Goal: Transaction & Acquisition: Obtain resource

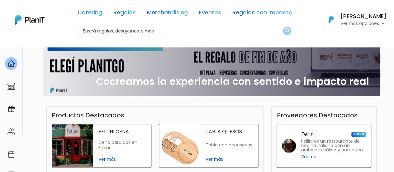
scroll to position [93, 0]
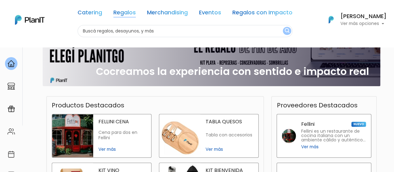
click at [130, 12] on link "Regalos" at bounding box center [124, 13] width 22 height 7
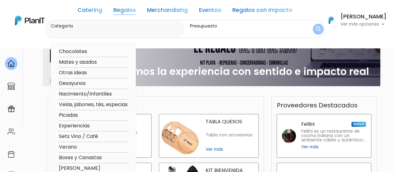
click at [166, 9] on link "Merchandising" at bounding box center [167, 10] width 41 height 7
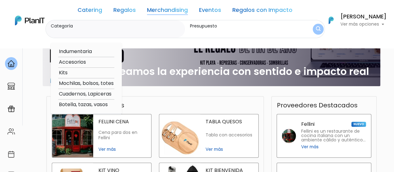
click at [257, 10] on link "Regalos con Impacto" at bounding box center [262, 10] width 60 height 7
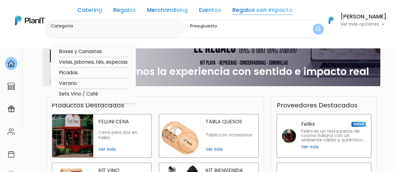
click at [71, 82] on option "Verano" at bounding box center [93, 83] width 70 height 8
type input "Verano"
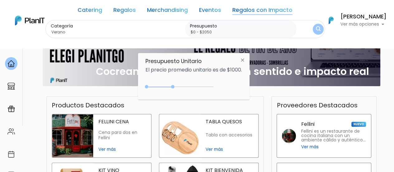
drag, startPoint x: 159, startPoint y: 87, endPoint x: 174, endPoint y: 86, distance: 15.0
click at [174, 86] on div at bounding box center [172, 86] width 3 height 3
drag, startPoint x: 174, startPoint y: 86, endPoint x: 183, endPoint y: 85, distance: 8.8
click at [183, 85] on div "0 : 2650 0 2650" at bounding box center [180, 88] width 65 height 6
type input "$0 - $2400"
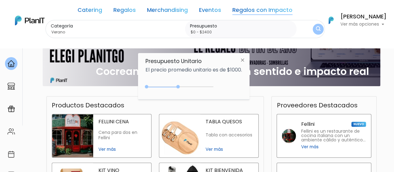
click at [179, 86] on div at bounding box center [177, 86] width 3 height 3
click at [245, 59] on img at bounding box center [243, 59] width 12 height 11
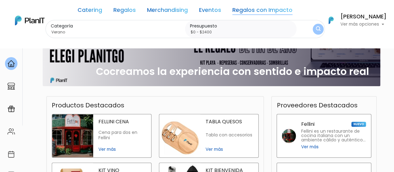
click at [318, 25] on button "submit" at bounding box center [317, 28] width 15 height 15
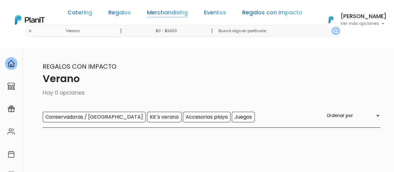
click at [168, 10] on link "Merchandising" at bounding box center [167, 13] width 41 height 7
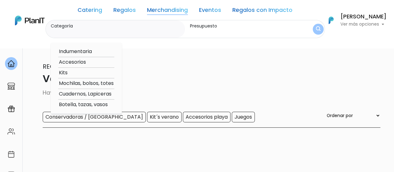
click at [84, 104] on option "Botella, tazas, vasos" at bounding box center [86, 105] width 56 height 8
type input "Botella, tazas, vasos"
type input "$0 - $2400"
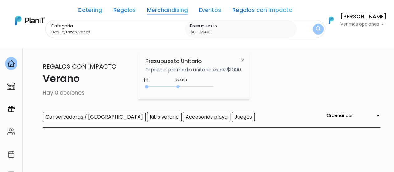
click at [317, 26] on img "submit" at bounding box center [318, 29] width 5 height 6
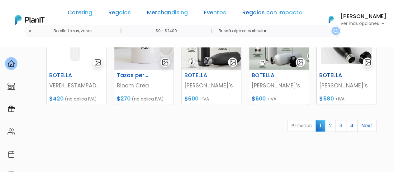
scroll to position [342, 0]
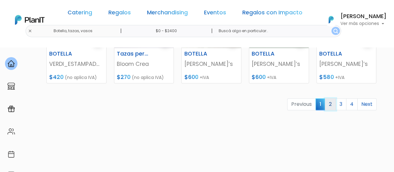
click at [330, 105] on link "2" at bounding box center [330, 104] width 11 height 12
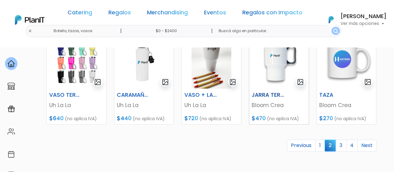
scroll to position [342, 0]
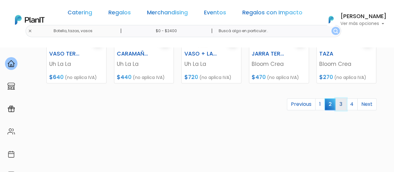
click at [342, 105] on link "3" at bounding box center [340, 104] width 11 height 12
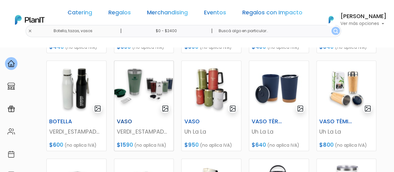
scroll to position [187, 0]
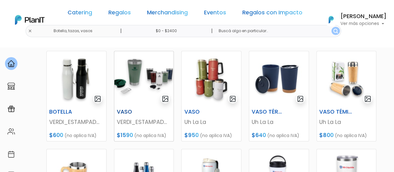
click at [140, 70] on img at bounding box center [143, 78] width 59 height 55
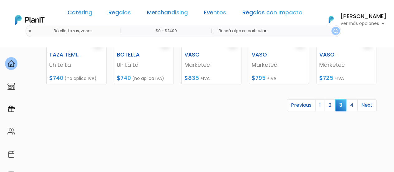
scroll to position [342, 0]
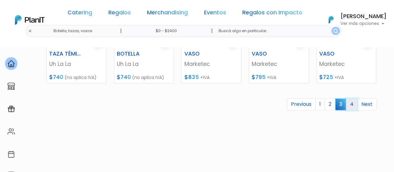
click at [352, 105] on link "4" at bounding box center [352, 104] width 12 height 12
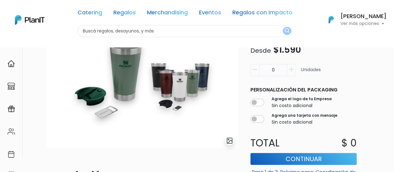
scroll to position [31, 0]
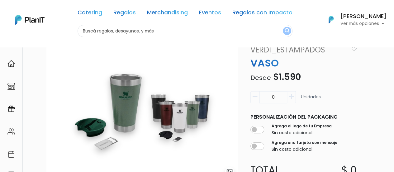
click at [124, 107] on img at bounding box center [141, 111] width 191 height 134
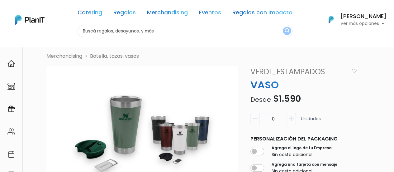
scroll to position [0, 0]
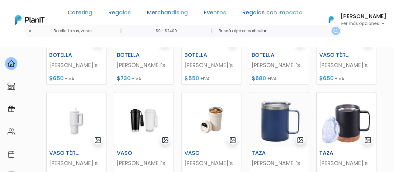
scroll to position [249, 0]
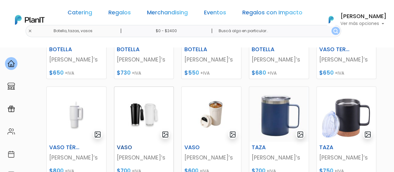
click at [145, 113] on img at bounding box center [143, 114] width 59 height 55
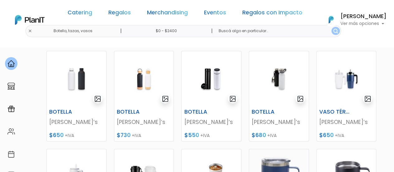
scroll to position [156, 0]
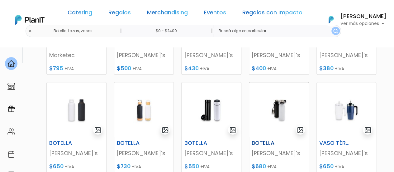
click at [281, 107] on img at bounding box center [278, 109] width 59 height 55
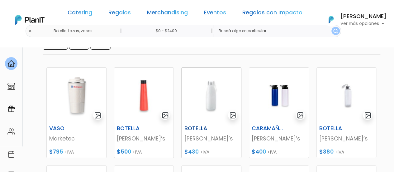
scroll to position [93, 0]
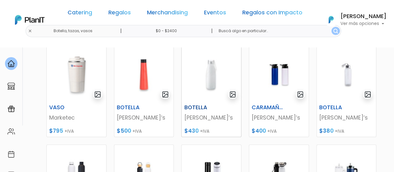
click at [212, 76] on img at bounding box center [210, 74] width 59 height 55
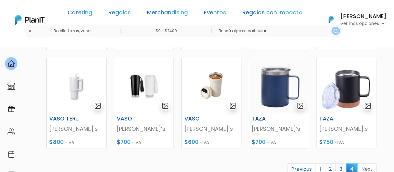
scroll to position [249, 0]
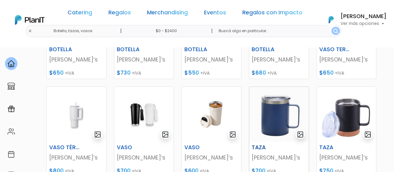
click at [275, 115] on img at bounding box center [278, 114] width 59 height 55
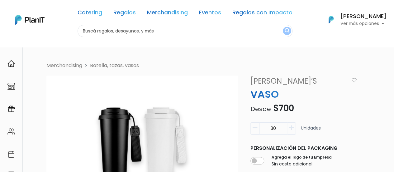
click at [253, 129] on icon "button" at bounding box center [254, 128] width 5 height 6
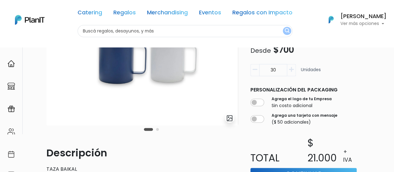
scroll to position [125, 0]
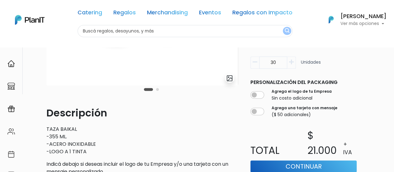
click at [156, 90] on button "Carousel Page 2" at bounding box center [157, 89] width 3 height 3
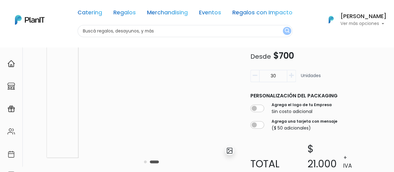
scroll to position [62, 0]
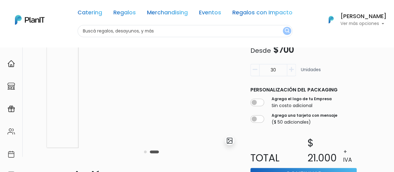
click at [145, 152] on button "Carousel Page 1" at bounding box center [145, 151] width 3 height 3
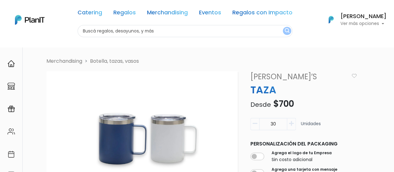
scroll to position [0, 0]
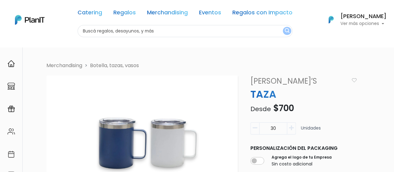
click at [78, 66] on li "Merchandising" at bounding box center [64, 65] width 36 height 7
click at [132, 63] on link "Botella, tazas, vasos" at bounding box center [114, 65] width 49 height 7
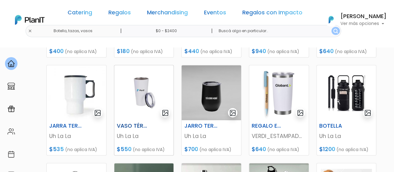
scroll to position [187, 0]
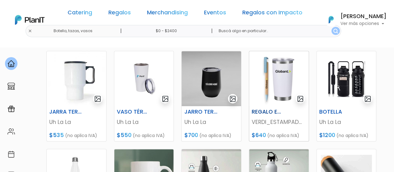
click at [277, 80] on img at bounding box center [278, 78] width 59 height 55
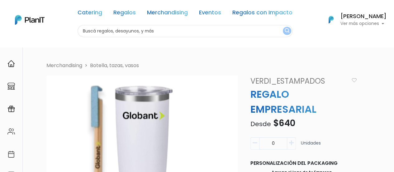
click at [271, 80] on link "VERDI_ESTAMPADOS" at bounding box center [299, 80] width 104 height 11
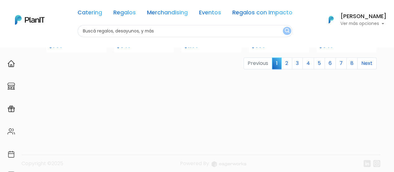
scroll to position [337, 0]
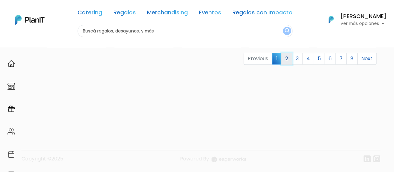
click at [292, 58] on link "2" at bounding box center [286, 59] width 11 height 12
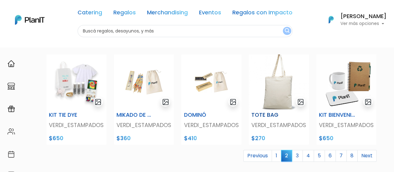
scroll to position [249, 0]
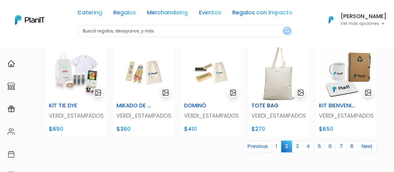
click at [284, 87] on img at bounding box center [279, 72] width 60 height 55
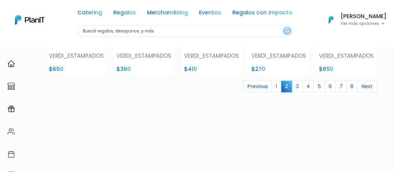
scroll to position [311, 0]
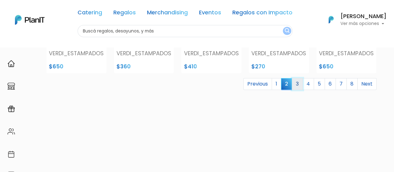
click at [299, 83] on link "3" at bounding box center [297, 84] width 11 height 12
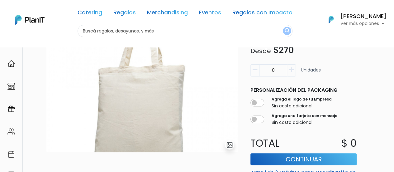
scroll to position [31, 0]
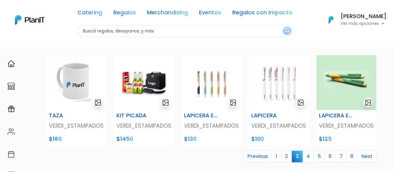
scroll to position [249, 0]
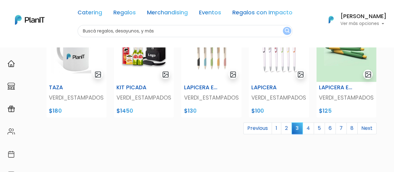
scroll to position [280, 0]
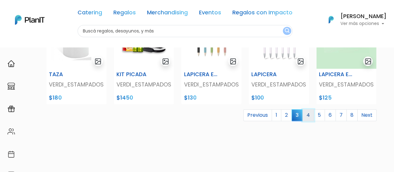
click at [309, 113] on link "4" at bounding box center [308, 115] width 12 height 12
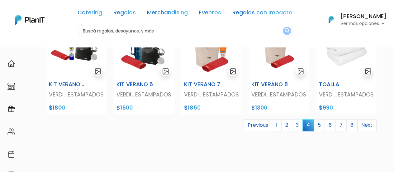
scroll to position [280, 0]
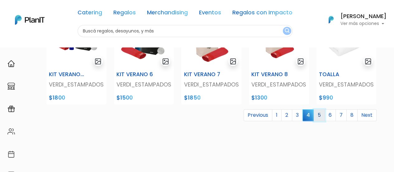
click at [321, 116] on link "5" at bounding box center [318, 115] width 11 height 12
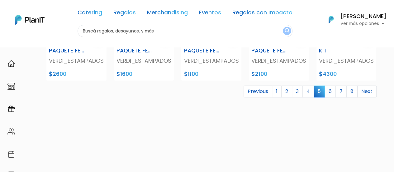
scroll to position [311, 0]
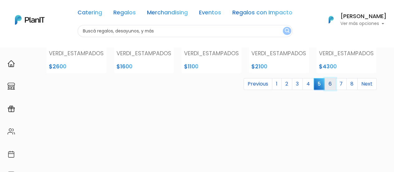
click at [332, 85] on link "6" at bounding box center [329, 84] width 11 height 12
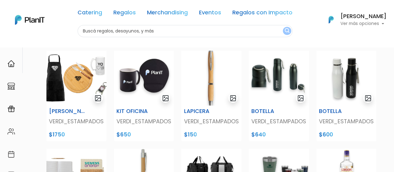
scroll to position [156, 0]
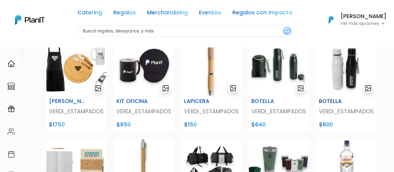
click at [352, 76] on img at bounding box center [346, 67] width 60 height 55
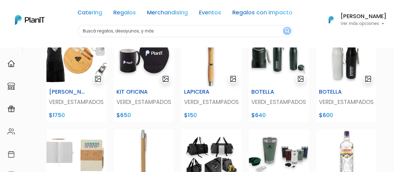
scroll to position [125, 0]
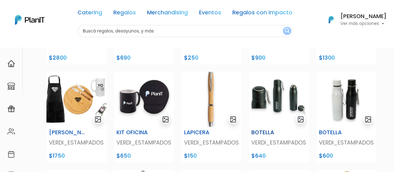
click at [282, 96] on img at bounding box center [279, 99] width 60 height 55
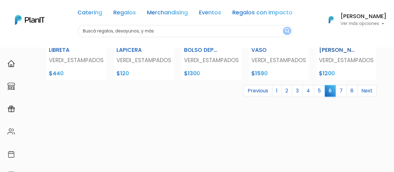
scroll to position [311, 0]
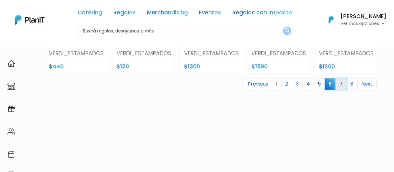
click at [341, 83] on link "7" at bounding box center [340, 84] width 11 height 12
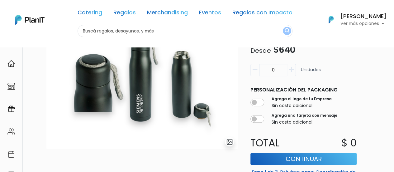
scroll to position [31, 0]
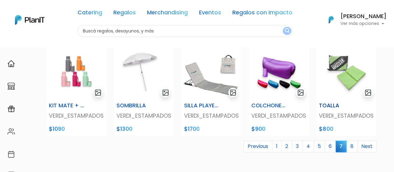
scroll to position [280, 0]
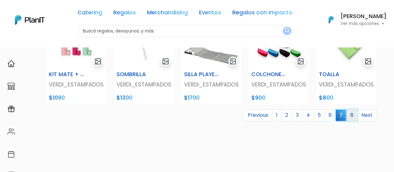
click at [350, 114] on link "8" at bounding box center [351, 115] width 11 height 12
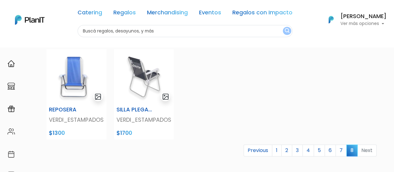
scroll to position [305, 0]
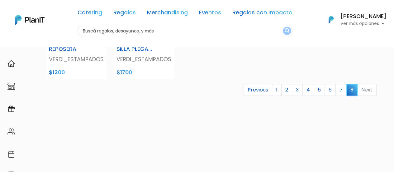
click at [364, 91] on li "Next" at bounding box center [366, 90] width 19 height 12
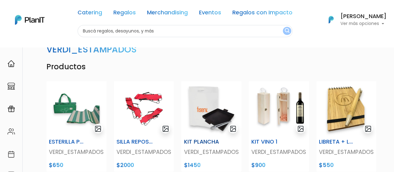
scroll to position [31, 0]
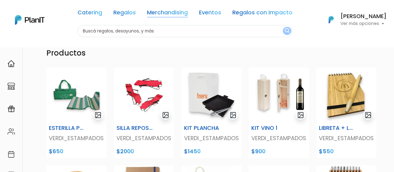
click at [177, 12] on link "Merchandising" at bounding box center [167, 13] width 41 height 7
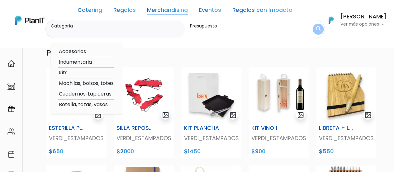
click at [87, 104] on option "Botella, tazas, vasos" at bounding box center [86, 105] width 56 height 8
type input "Botella, tazas, vasos"
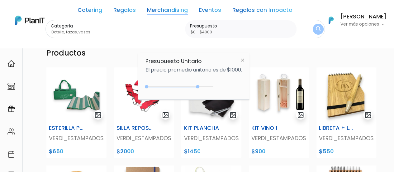
drag, startPoint x: 178, startPoint y: 87, endPoint x: 200, endPoint y: 90, distance: 21.7
click at [200, 90] on div "0 : 3900 0 3900" at bounding box center [180, 88] width 65 height 6
type input "$0 - $3950"
click at [319, 31] on img "submit" at bounding box center [317, 29] width 5 height 7
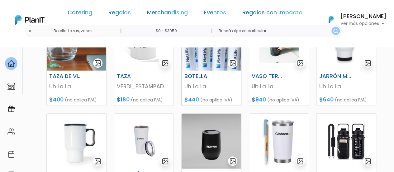
scroll to position [93, 0]
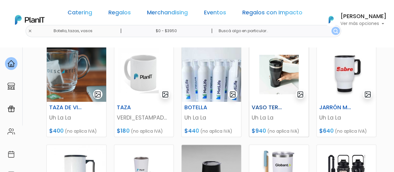
click at [272, 80] on img at bounding box center [278, 74] width 59 height 55
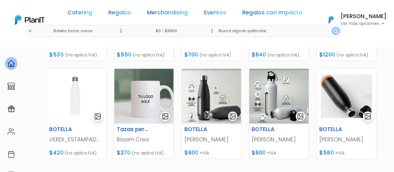
scroll to position [280, 0]
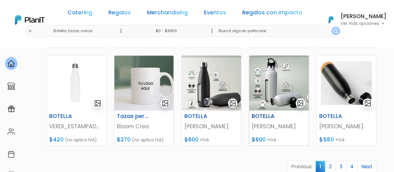
click at [274, 82] on img at bounding box center [278, 82] width 59 height 55
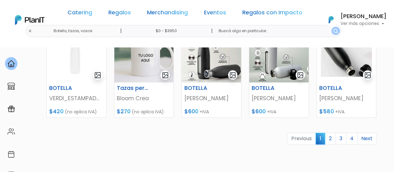
scroll to position [342, 0]
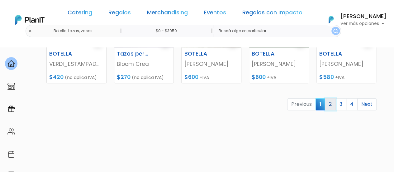
click at [328, 101] on link "2" at bounding box center [330, 104] width 11 height 12
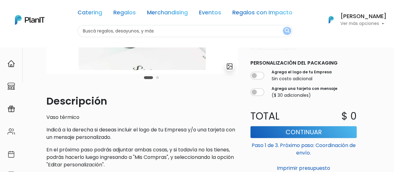
scroll to position [156, 0]
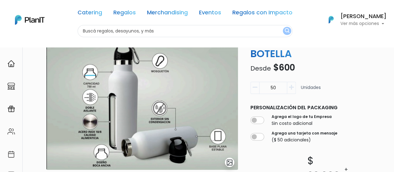
scroll to position [31, 0]
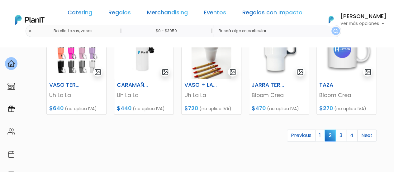
scroll to position [342, 0]
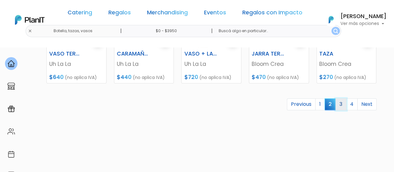
click at [344, 102] on link "3" at bounding box center [340, 104] width 11 height 12
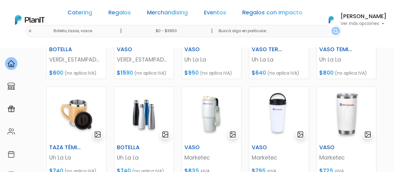
scroll to position [187, 0]
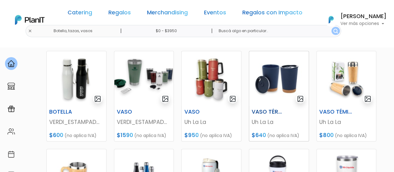
click at [288, 79] on img at bounding box center [278, 78] width 59 height 55
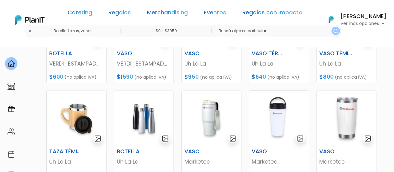
scroll to position [280, 0]
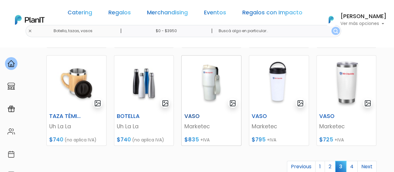
click at [205, 84] on img at bounding box center [210, 82] width 59 height 55
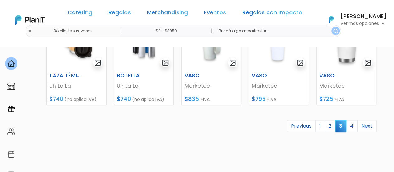
scroll to position [373, 0]
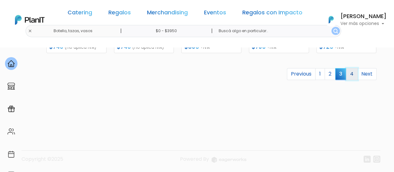
click at [348, 70] on link "4" at bounding box center [352, 74] width 12 height 12
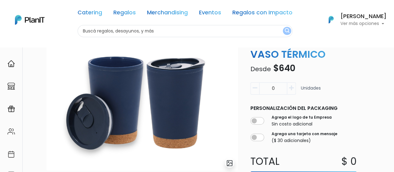
scroll to position [38, 0]
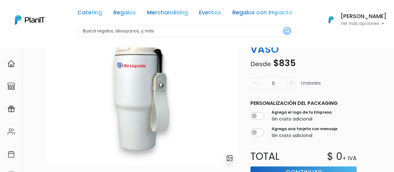
scroll to position [31, 0]
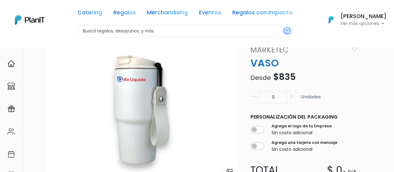
click at [182, 105] on img at bounding box center [141, 111] width 191 height 134
click at [265, 51] on link "Marketec" at bounding box center [299, 49] width 104 height 11
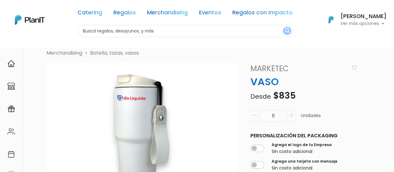
scroll to position [0, 0]
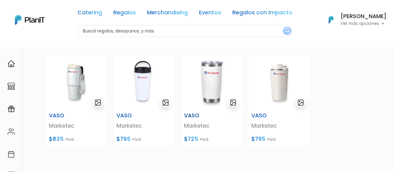
scroll to position [31, 0]
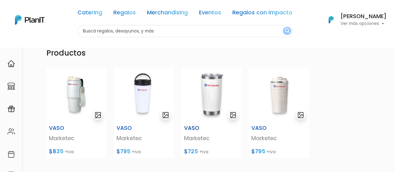
click at [205, 95] on img at bounding box center [211, 94] width 60 height 55
click at [72, 94] on img at bounding box center [76, 94] width 60 height 55
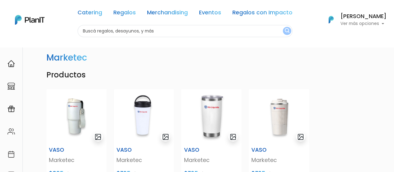
scroll to position [0, 0]
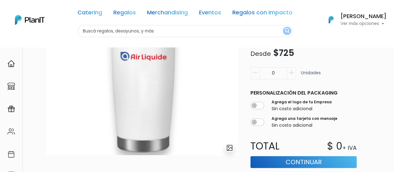
scroll to position [31, 0]
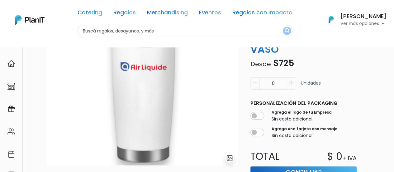
click at [293, 84] on icon "button" at bounding box center [291, 83] width 5 height 6
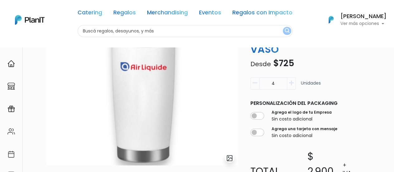
click at [293, 84] on icon "button" at bounding box center [291, 83] width 5 height 6
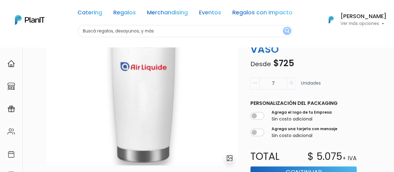
click at [293, 84] on icon "button" at bounding box center [291, 83] width 5 height 6
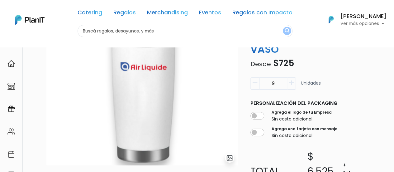
click at [293, 84] on icon "button" at bounding box center [291, 83] width 5 height 6
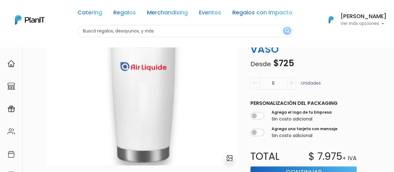
click at [293, 84] on icon "button" at bounding box center [291, 83] width 5 height 6
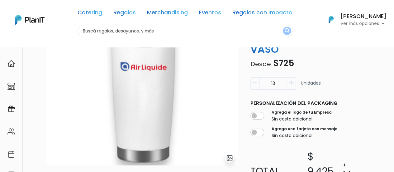
click at [293, 84] on icon "button" at bounding box center [291, 83] width 5 height 6
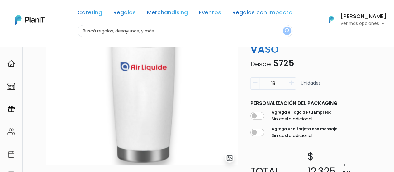
click at [293, 84] on icon "button" at bounding box center [291, 83] width 5 height 6
type input "20"
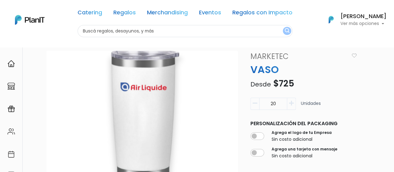
scroll to position [0, 0]
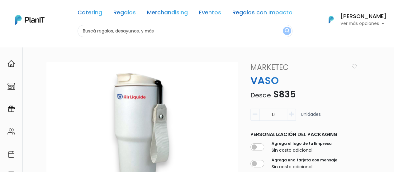
click at [272, 112] on input "0" at bounding box center [273, 114] width 28 height 12
type input "20"
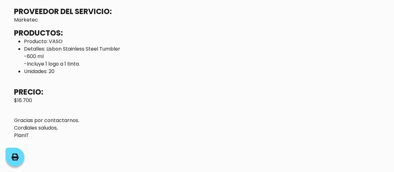
scroll to position [103, 0]
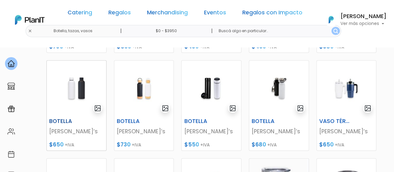
scroll to position [187, 0]
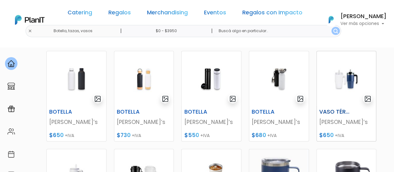
click at [352, 82] on img at bounding box center [346, 78] width 59 height 55
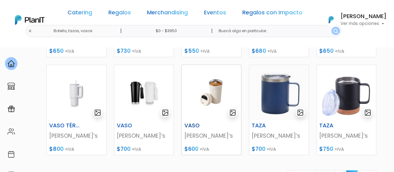
scroll to position [280, 0]
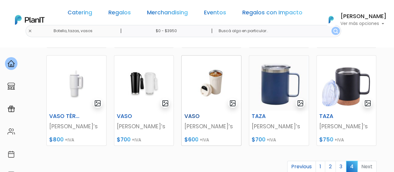
click at [214, 87] on img at bounding box center [210, 82] width 59 height 55
click at [79, 82] on img at bounding box center [76, 82] width 59 height 55
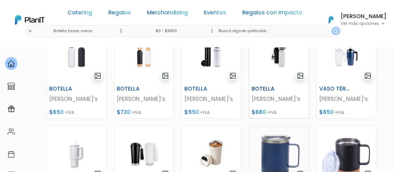
scroll to position [187, 0]
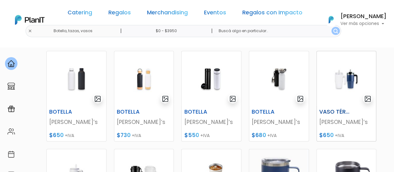
click at [353, 80] on img at bounding box center [346, 78] width 59 height 55
click at [274, 76] on img at bounding box center [278, 78] width 59 height 55
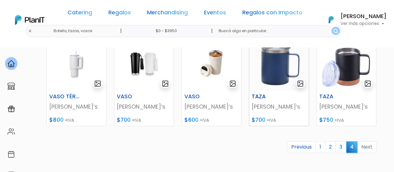
scroll to position [311, 0]
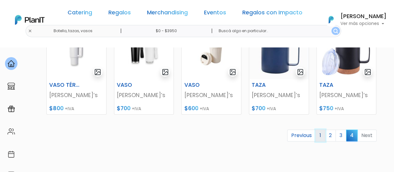
click at [323, 136] on link "1" at bounding box center [320, 135] width 10 height 12
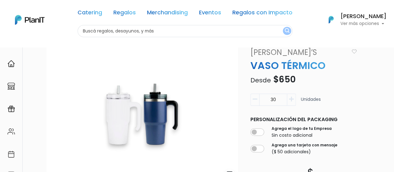
scroll to position [62, 0]
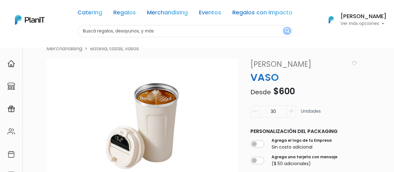
scroll to position [31, 0]
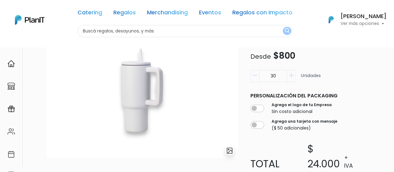
scroll to position [62, 0]
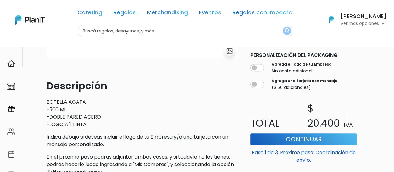
scroll to position [156, 0]
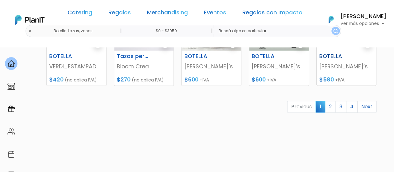
scroll to position [342, 0]
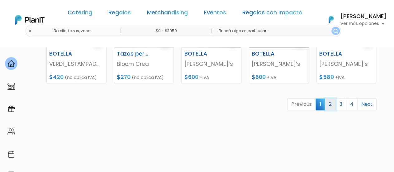
click at [331, 100] on link "2" at bounding box center [330, 104] width 11 height 12
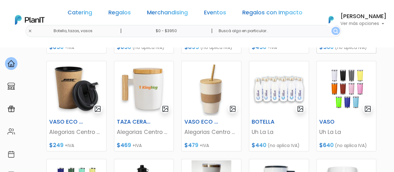
scroll to position [187, 0]
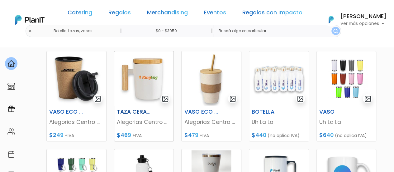
click at [151, 121] on p "Alegorias Centro Creativo" at bounding box center [144, 122] width 54 height 8
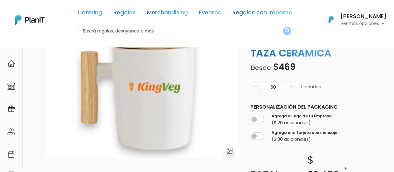
scroll to position [62, 0]
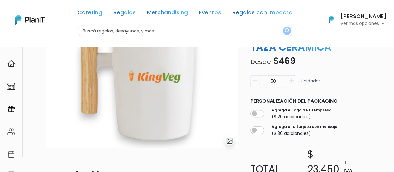
click at [259, 80] on input "50" at bounding box center [273, 81] width 28 height 12
click at [324, 80] on div "50 Unidades" at bounding box center [303, 83] width 106 height 17
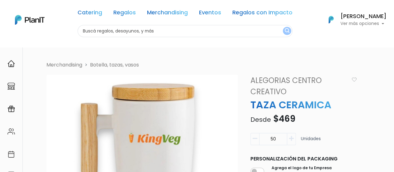
scroll to position [0, 0]
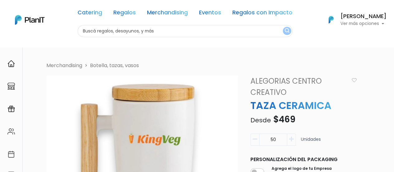
click at [267, 78] on link "Alegorias Centro Creativo" at bounding box center [299, 86] width 104 height 22
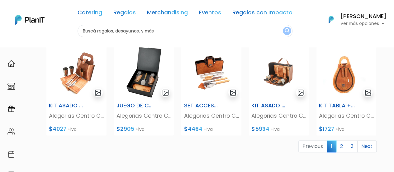
scroll to position [280, 0]
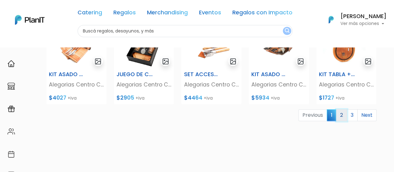
click at [345, 115] on link "2" at bounding box center [341, 115] width 11 height 12
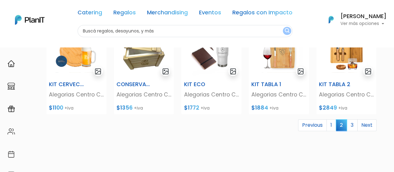
scroll to position [280, 0]
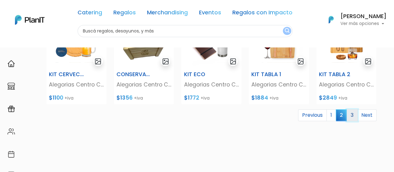
click at [351, 113] on link "3" at bounding box center [351, 115] width 11 height 12
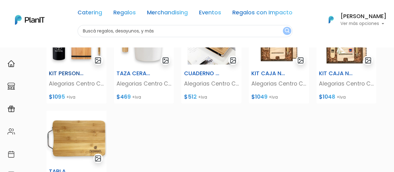
scroll to position [249, 0]
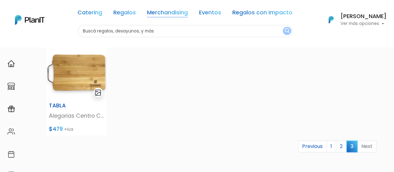
click at [162, 15] on link "Merchandising" at bounding box center [167, 13] width 41 height 7
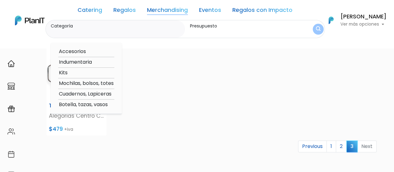
click at [72, 50] on option "Accesorios" at bounding box center [86, 52] width 56 height 8
type input "Accesorios"
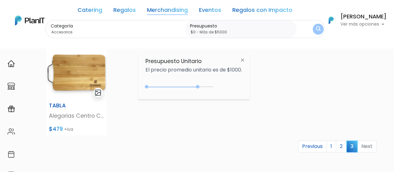
type input "$0 - Más de $5000"
drag, startPoint x: 199, startPoint y: 85, endPoint x: 216, endPoint y: 86, distance: 17.5
click at [216, 86] on div "+$5000 $0 0 : 5000 0 5000 0,5000" at bounding box center [193, 88] width 96 height 12
click at [318, 27] on img "submit" at bounding box center [318, 29] width 6 height 7
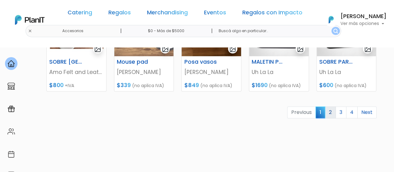
scroll to position [342, 0]
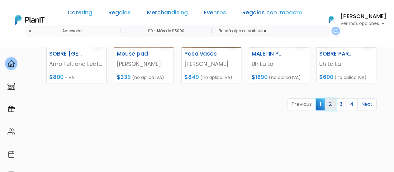
click at [334, 104] on link "2" at bounding box center [330, 104] width 11 height 12
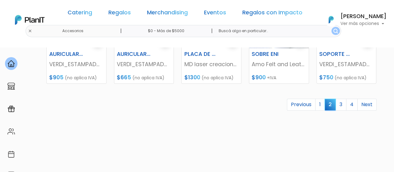
scroll to position [342, 0]
click at [339, 105] on link "3" at bounding box center [340, 104] width 11 height 12
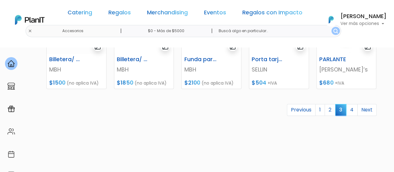
scroll to position [342, 0]
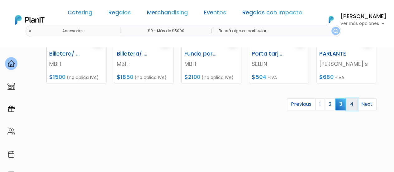
click at [354, 104] on link "4" at bounding box center [352, 104] width 12 height 12
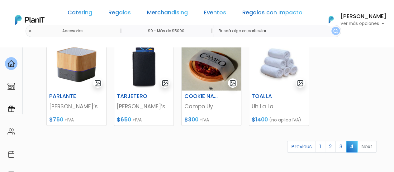
scroll to position [156, 0]
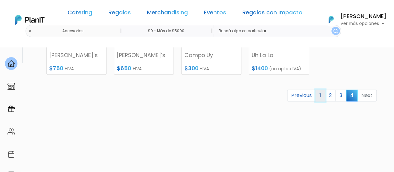
click at [319, 95] on link "1" at bounding box center [320, 95] width 10 height 12
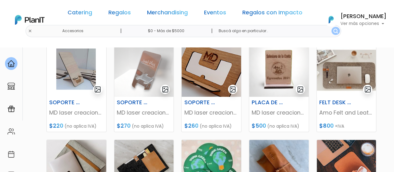
scroll to position [125, 0]
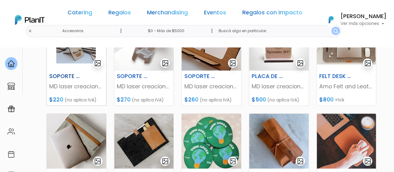
click at [77, 75] on h6 "SOPORTE PARA CELULAR EN MADERA" at bounding box center [65, 76] width 41 height 7
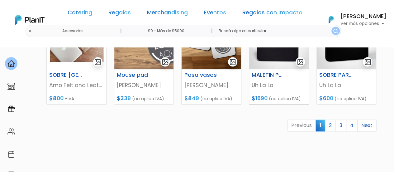
scroll to position [342, 0]
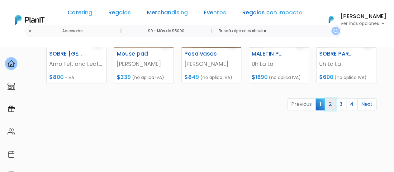
click at [328, 108] on link "2" at bounding box center [330, 104] width 11 height 12
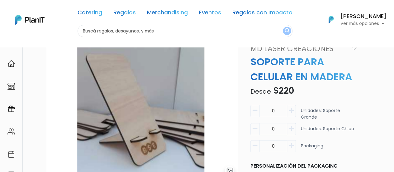
scroll to position [31, 0]
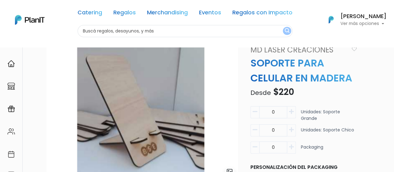
click at [290, 111] on icon "button" at bounding box center [291, 112] width 5 height 6
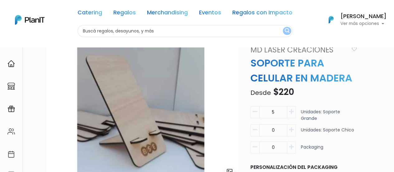
click at [290, 111] on icon "button" at bounding box center [291, 112] width 5 height 6
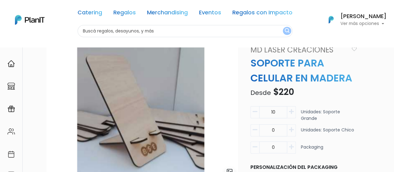
click at [290, 111] on icon "button" at bounding box center [291, 112] width 5 height 6
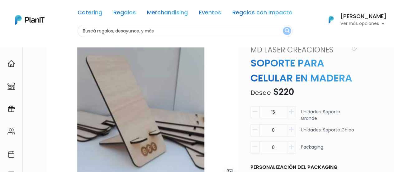
click at [289, 111] on icon "button" at bounding box center [291, 112] width 5 height 6
click at [289, 112] on icon "button" at bounding box center [291, 112] width 5 height 6
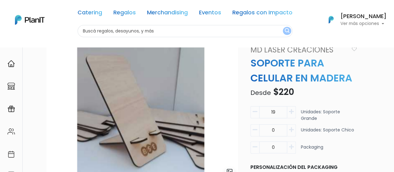
type input "20"
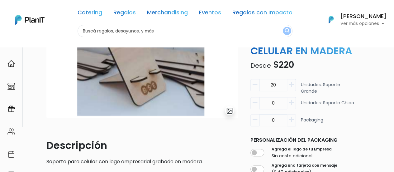
scroll to position [62, 0]
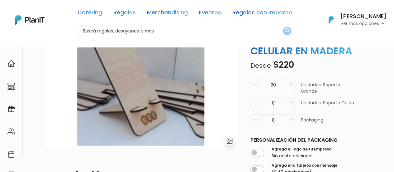
click at [228, 140] on img "submit" at bounding box center [229, 140] width 7 height 7
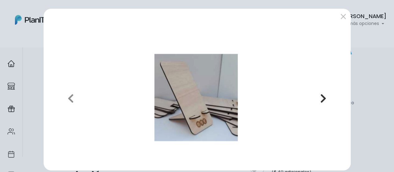
click at [320, 100] on icon "button" at bounding box center [323, 98] width 6 height 10
click at [320, 98] on icon "button" at bounding box center [323, 98] width 6 height 10
click at [341, 18] on button "submit" at bounding box center [343, 17] width 10 height 10
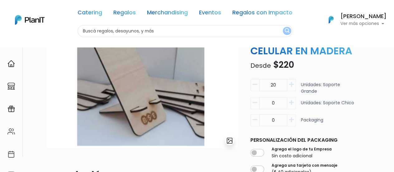
click at [289, 119] on icon "button" at bounding box center [291, 120] width 5 height 6
click at [291, 118] on icon "button" at bounding box center [291, 120] width 5 height 6
click at [291, 119] on icon "button" at bounding box center [291, 120] width 5 height 6
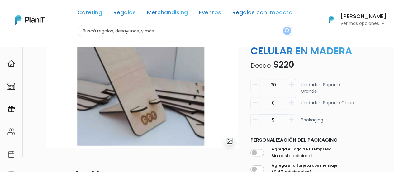
click at [291, 119] on icon "button" at bounding box center [291, 120] width 5 height 6
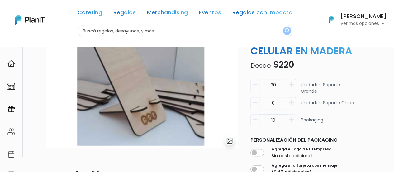
click at [291, 119] on icon "button" at bounding box center [291, 120] width 5 height 6
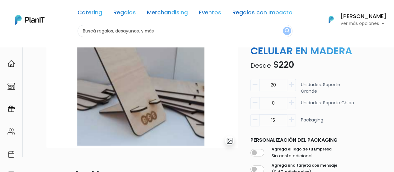
click at [291, 119] on icon "button" at bounding box center [291, 120] width 5 height 6
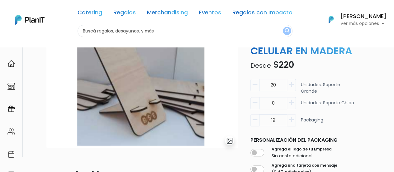
type input "20"
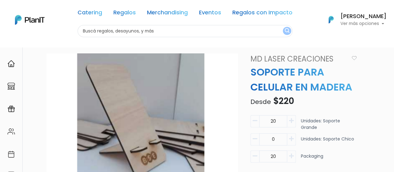
scroll to position [0, 0]
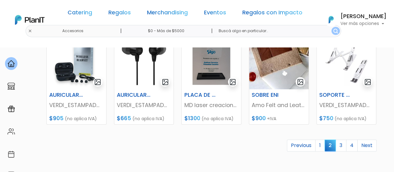
scroll to position [311, 0]
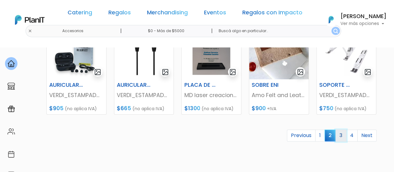
click at [342, 138] on link "3" at bounding box center [340, 135] width 11 height 12
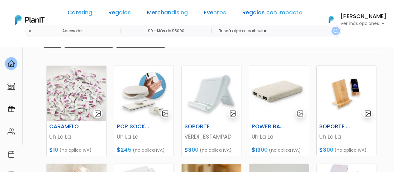
scroll to position [93, 0]
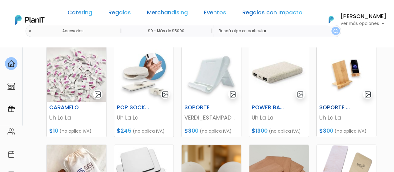
click at [342, 74] on img at bounding box center [346, 74] width 59 height 55
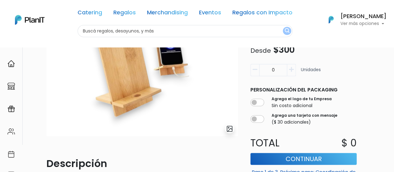
scroll to position [93, 0]
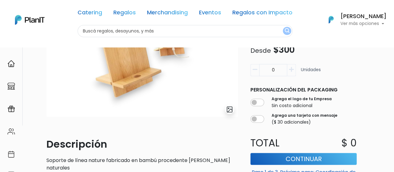
click at [292, 69] on icon "button" at bounding box center [291, 70] width 5 height 6
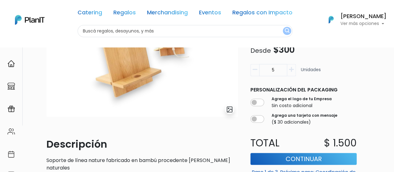
click at [292, 69] on icon "button" at bounding box center [291, 70] width 5 height 6
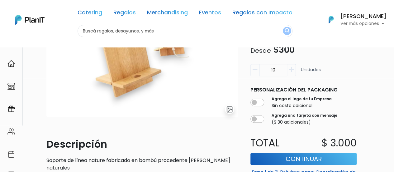
click at [292, 69] on icon "button" at bounding box center [291, 70] width 5 height 6
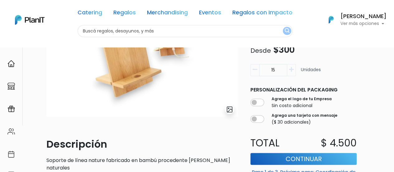
click at [292, 69] on icon "button" at bounding box center [291, 70] width 5 height 6
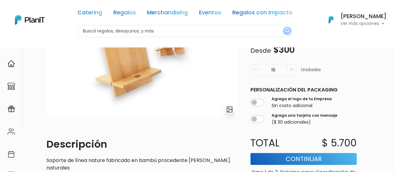
type input "20"
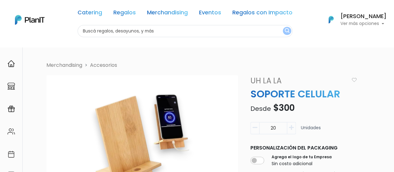
scroll to position [0, 0]
click at [162, 15] on link "Merchandising" at bounding box center [167, 13] width 41 height 7
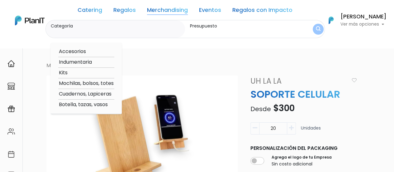
click at [87, 104] on option "Botella, tazas, vasos" at bounding box center [86, 105] width 56 height 8
type input "Botella, tazas, vasos"
type input "$0 - $1000"
